Goal: Information Seeking & Learning: Learn about a topic

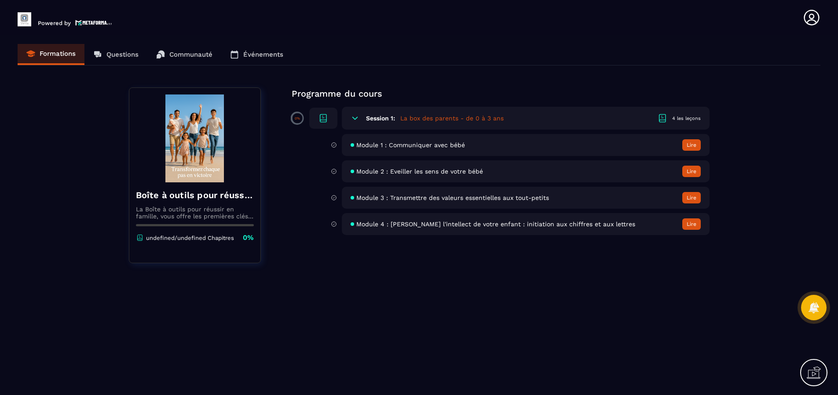
click at [683, 144] on button "Lire" at bounding box center [691, 144] width 18 height 11
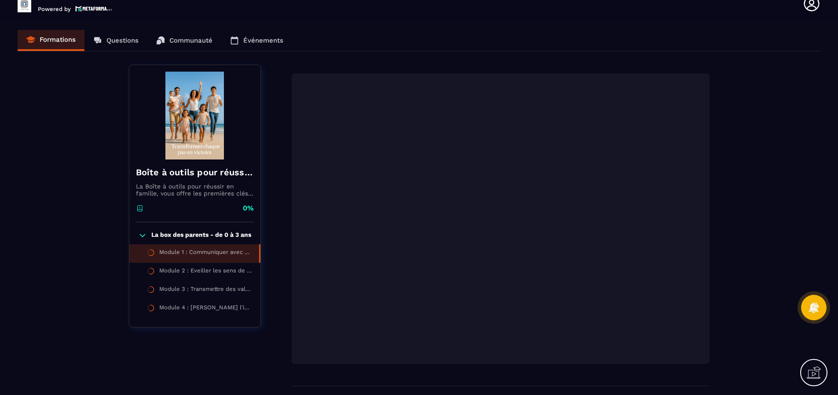
scroll to position [13, 0]
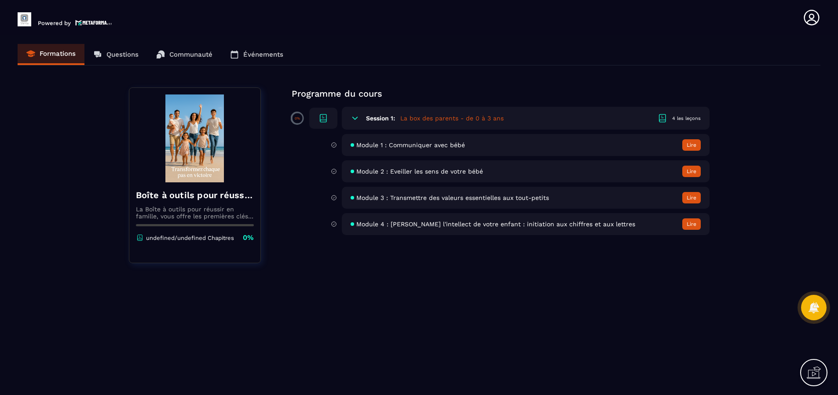
click at [355, 120] on icon at bounding box center [354, 118] width 5 height 3
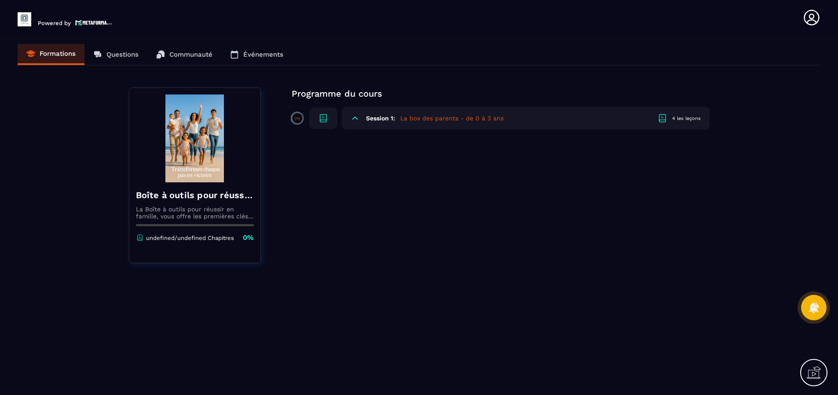
click at [660, 118] on icon at bounding box center [662, 118] width 11 height 11
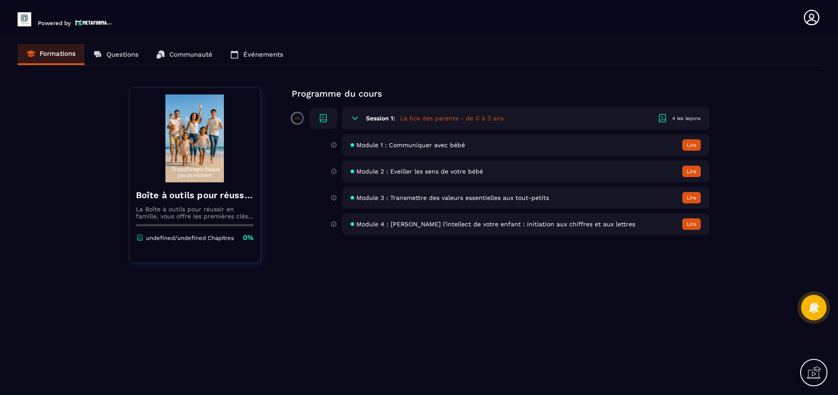
click at [324, 123] on icon at bounding box center [323, 118] width 11 height 11
click at [361, 119] on div "Session 1: La box des parents - de 0 à 3 ans 4 les leçons" at bounding box center [526, 118] width 368 height 23
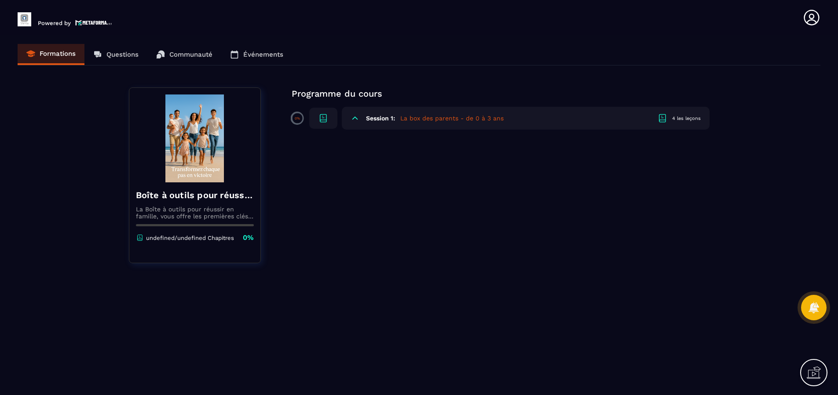
click at [361, 119] on div "Session 1: La box des parents - de 0 à 3 ans 4 les leçons" at bounding box center [526, 118] width 368 height 23
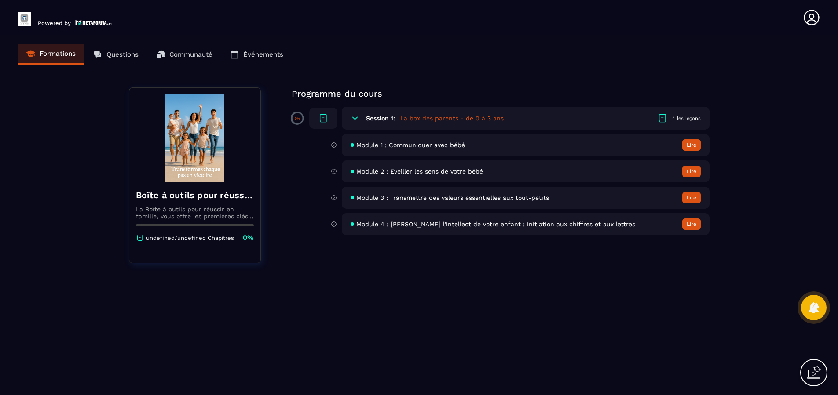
click at [663, 117] on icon at bounding box center [662, 118] width 11 height 11
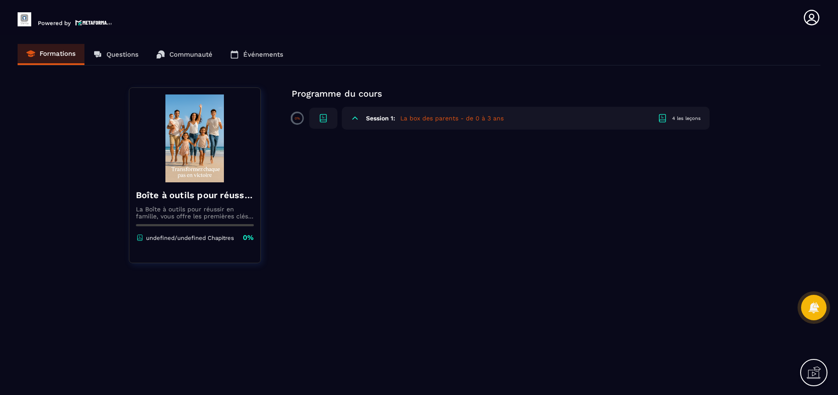
click at [663, 117] on icon at bounding box center [662, 118] width 11 height 11
